Goal: Find specific page/section

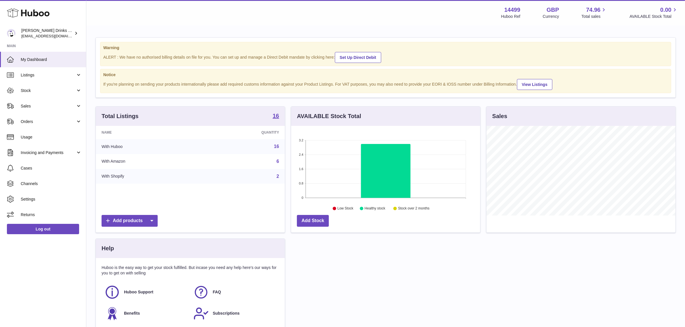
scroll to position [89, 189]
drag, startPoint x: 58, startPoint y: 107, endPoint x: 57, endPoint y: 112, distance: 4.7
click at [58, 107] on span "Sales" at bounding box center [48, 106] width 55 height 5
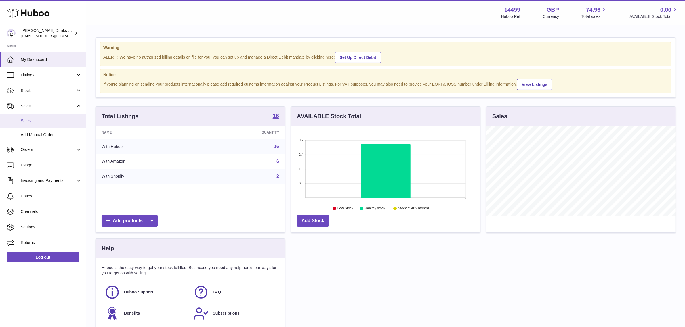
click at [56, 117] on link "Sales" at bounding box center [43, 121] width 86 height 14
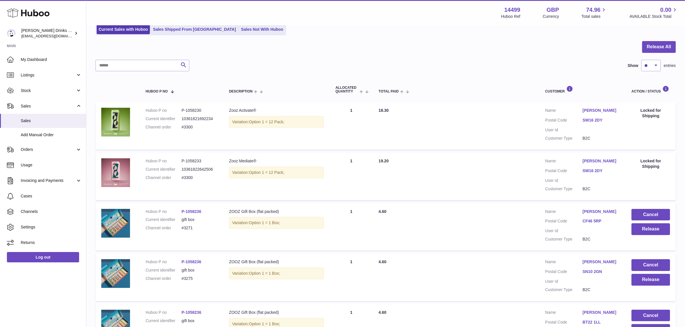
scroll to position [36, 0]
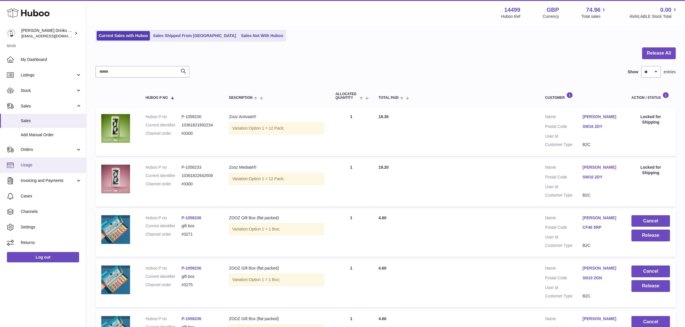
click at [32, 166] on span "Usage" at bounding box center [51, 165] width 61 height 5
